Goal: Find specific page/section

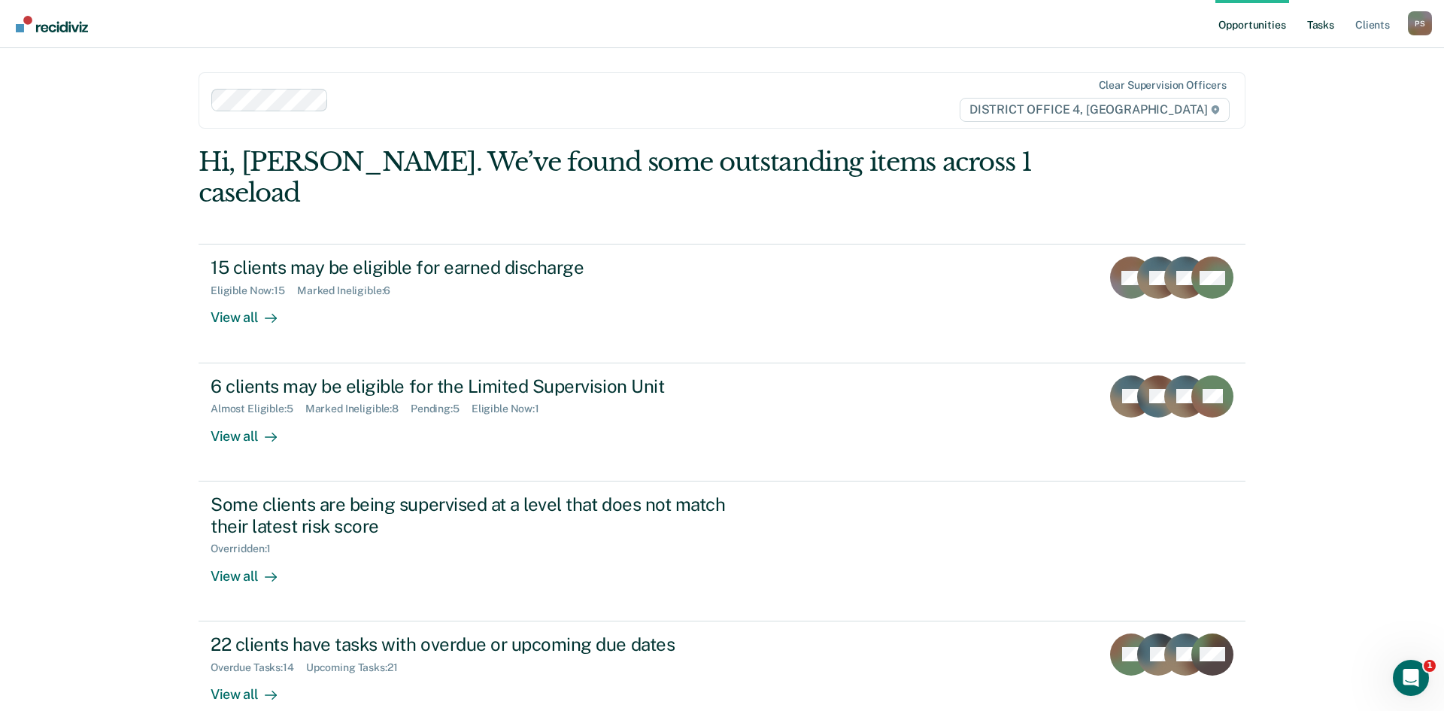
click at [1310, 20] on link "Tasks" at bounding box center [1320, 24] width 33 height 48
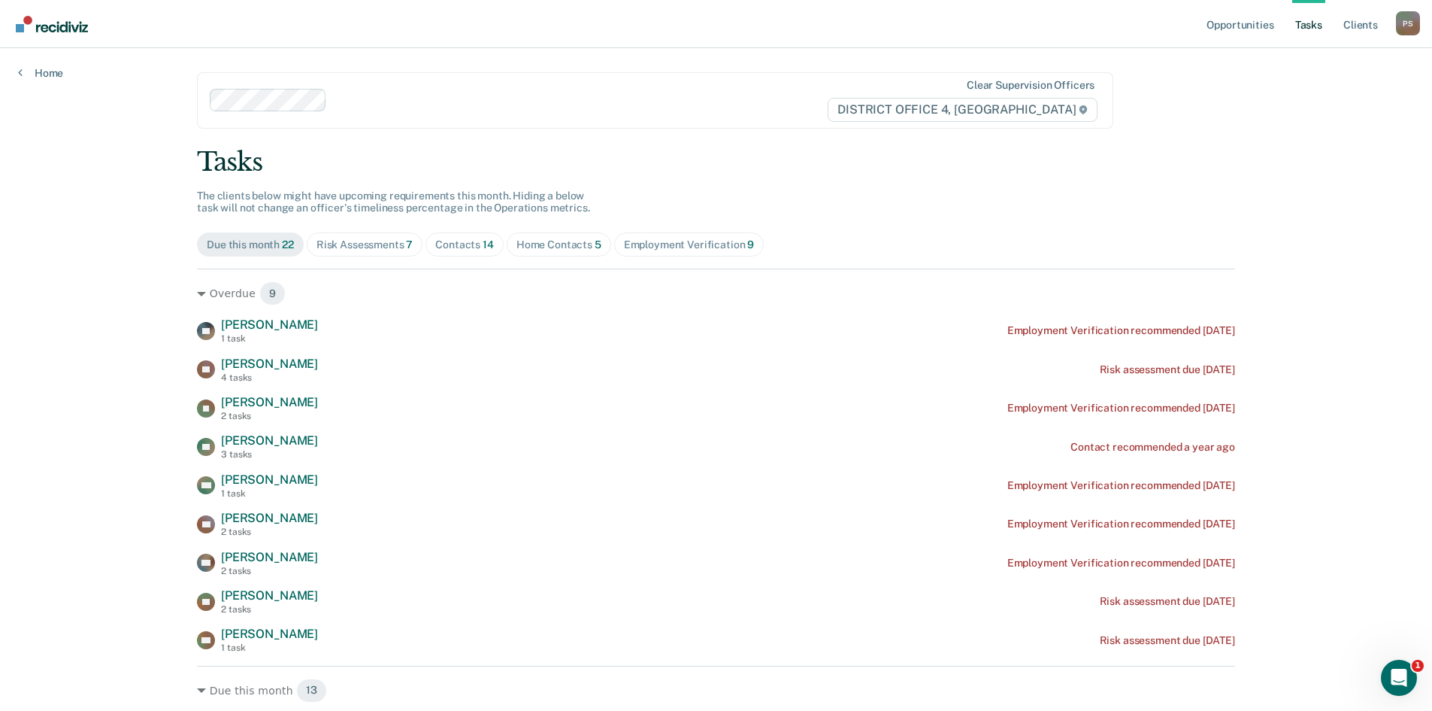
click at [566, 252] on span "Home Contacts 5" at bounding box center [559, 244] width 105 height 24
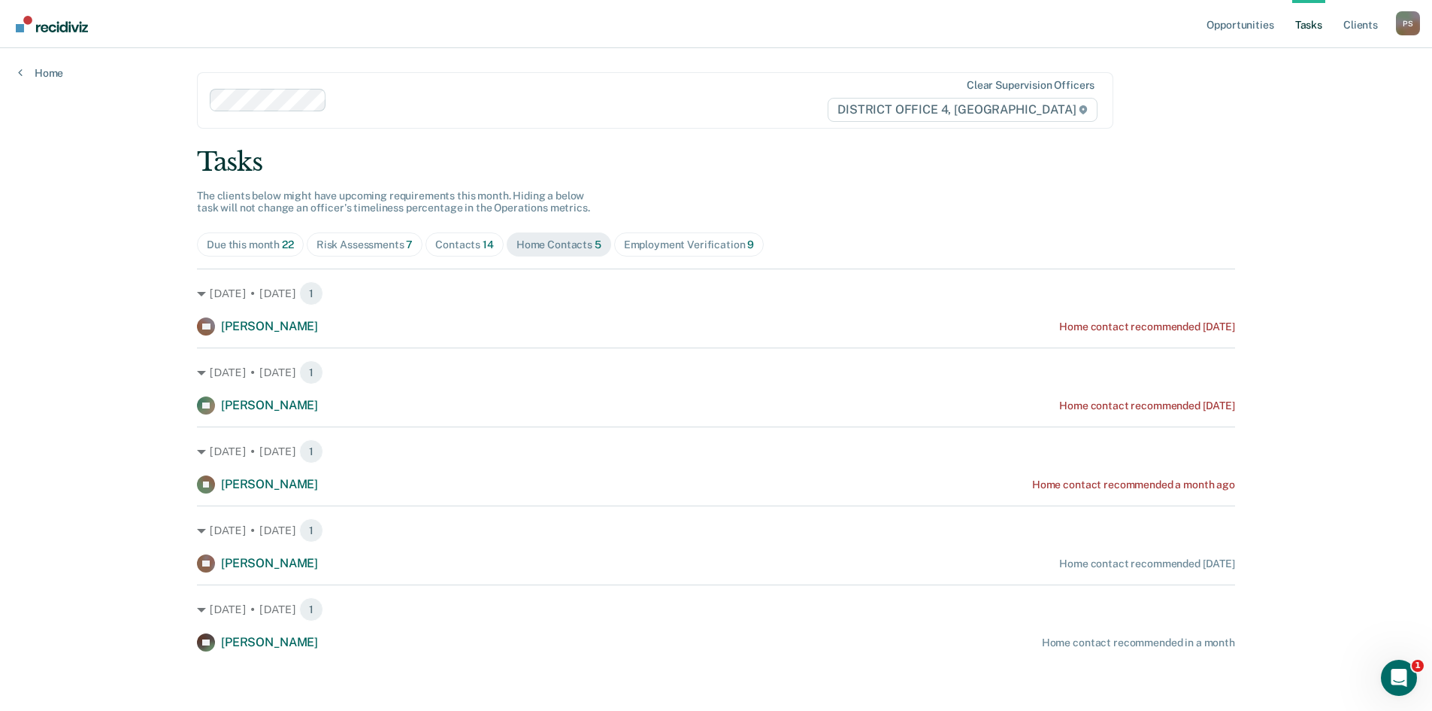
scroll to position [1, 0]
